Goal: Information Seeking & Learning: Learn about a topic

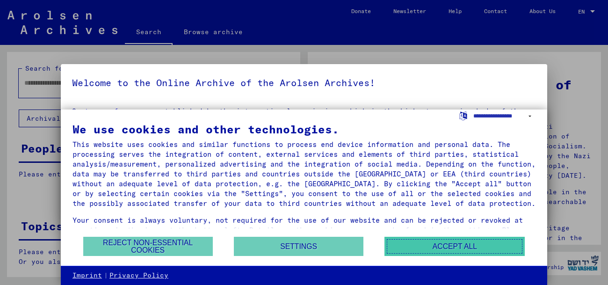
click at [414, 239] on button "Accept all" at bounding box center [454, 246] width 140 height 19
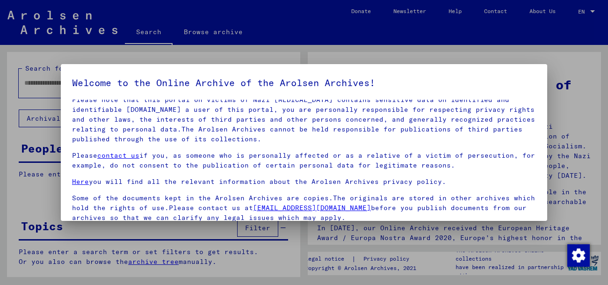
scroll to position [75, 0]
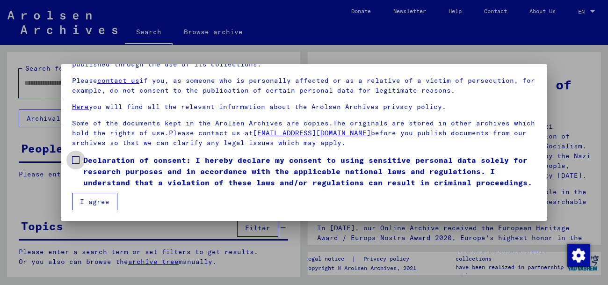
click at [140, 174] on span "Declaration of consent: I hereby declare my consent to using sensitive personal…" at bounding box center [309, 171] width 453 height 34
click at [99, 205] on button "I agree" at bounding box center [94, 202] width 45 height 18
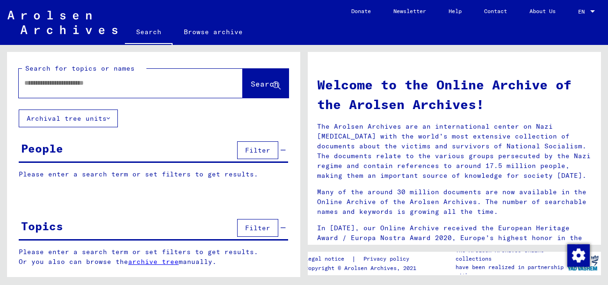
click at [253, 217] on div "Filter" at bounding box center [260, 228] width 51 height 22
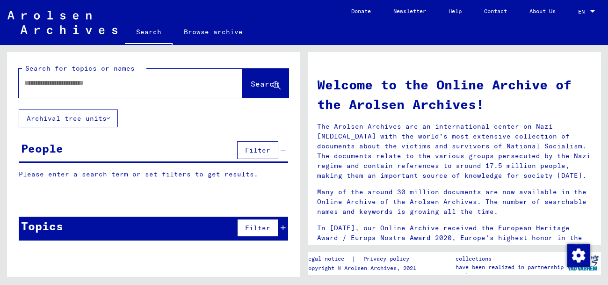
click at [253, 217] on div "Filter" at bounding box center [260, 228] width 51 height 22
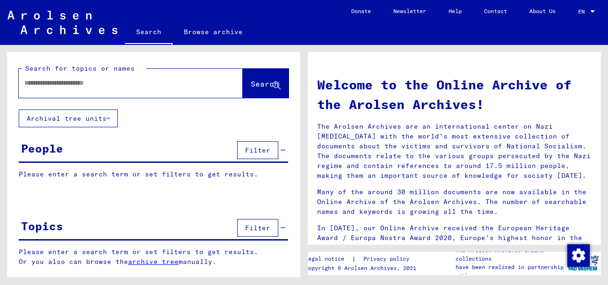
click at [198, 38] on link "Browse archive" at bounding box center [213, 32] width 81 height 22
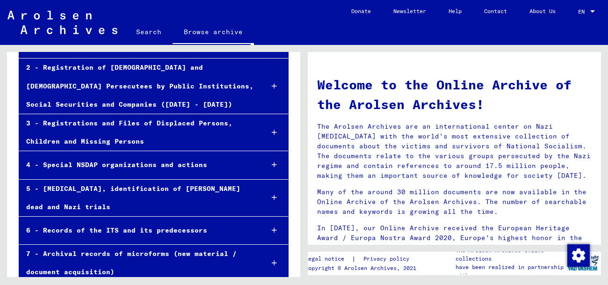
scroll to position [157, 0]
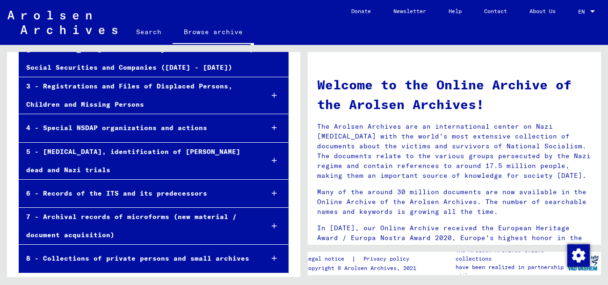
click at [273, 156] on div at bounding box center [275, 161] width 28 height 28
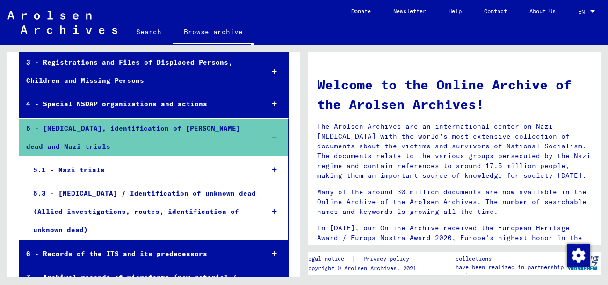
scroll to position [183, 0]
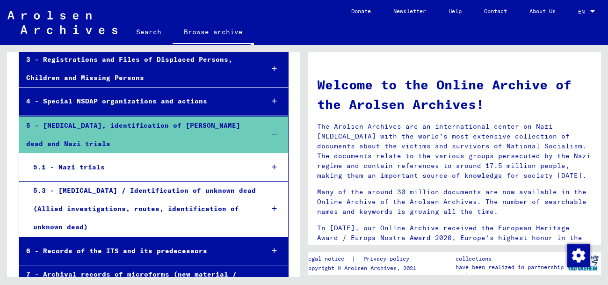
click at [267, 212] on div at bounding box center [275, 209] width 28 height 28
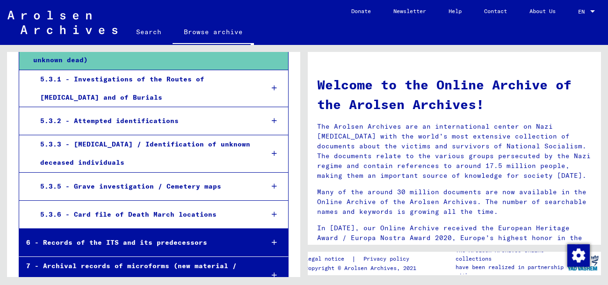
scroll to position [353, 0]
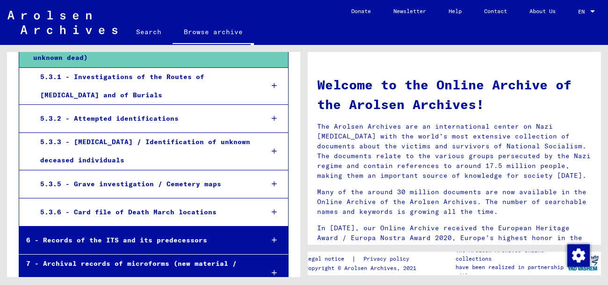
click at [221, 189] on div "5.3.5 - Grave investigation / Cemetery maps" at bounding box center [144, 184] width 223 height 18
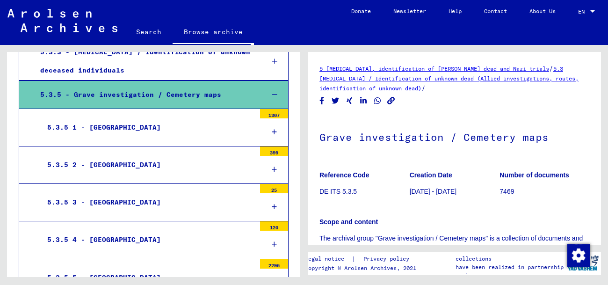
scroll to position [452, 0]
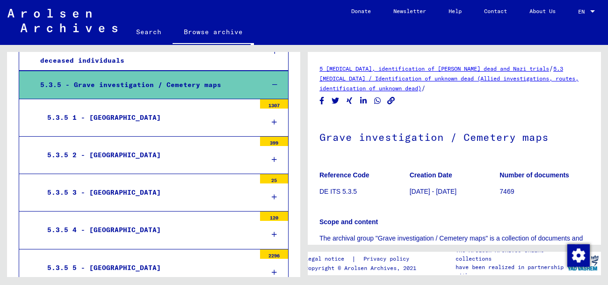
click at [232, 118] on div "5.3.5 1 - [GEOGRAPHIC_DATA]" at bounding box center [147, 118] width 215 height 18
